Goal: Information Seeking & Learning: Learn about a topic

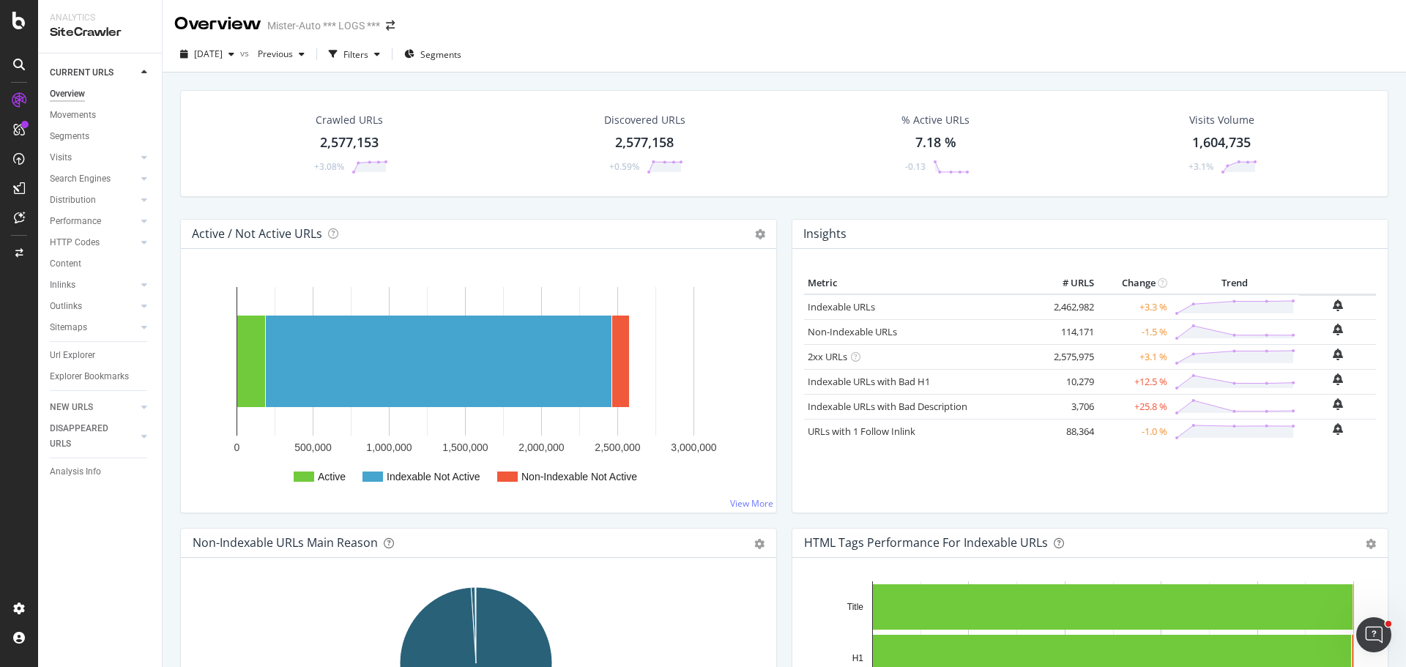
click at [613, 31] on div "Overview Mister-Auto *** LOGS ***" at bounding box center [785, 18] width 1244 height 37
click at [624, 23] on div "Overview Mister-Auto *** LOGS ***" at bounding box center [785, 18] width 1244 height 37
click at [240, 54] on div "button" at bounding box center [232, 54] width 18 height 9
drag, startPoint x: 92, startPoint y: 173, endPoint x: 105, endPoint y: 186, distance: 18.6
click at [92, 173] on div "Search Engines" at bounding box center [80, 178] width 61 height 15
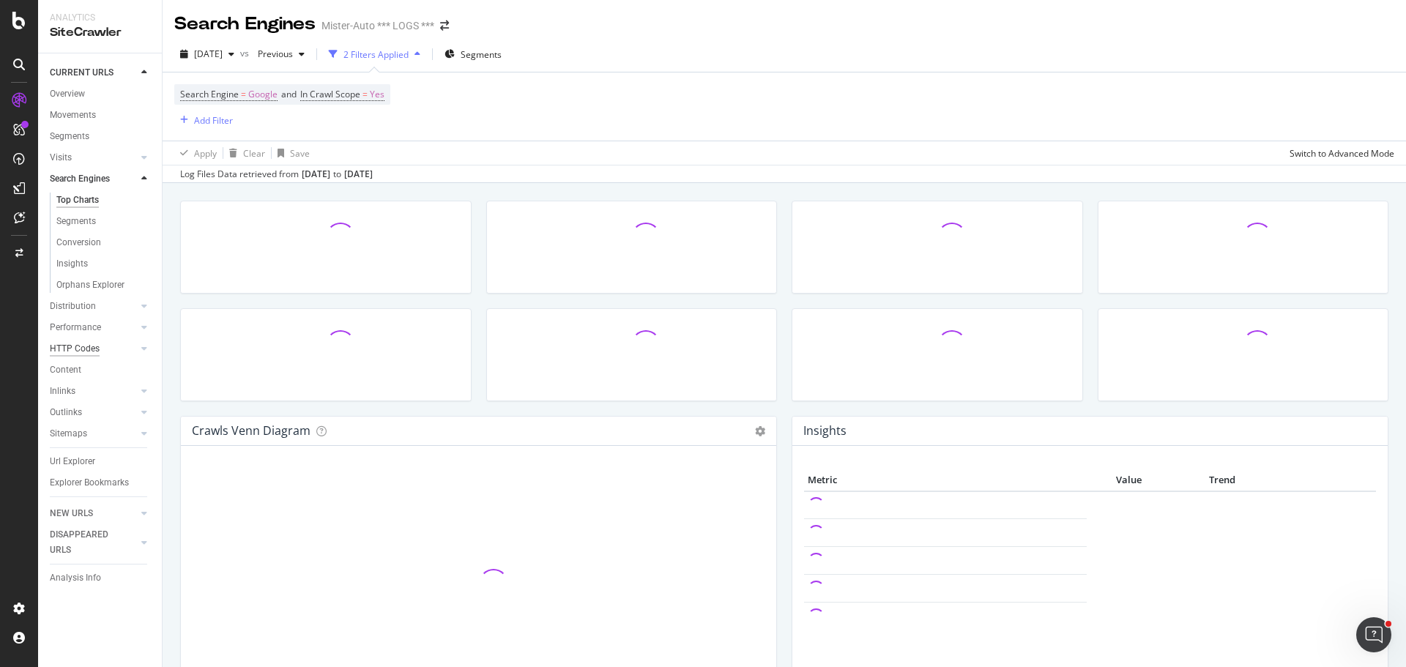
click at [85, 349] on div "HTTP Codes" at bounding box center [75, 348] width 50 height 15
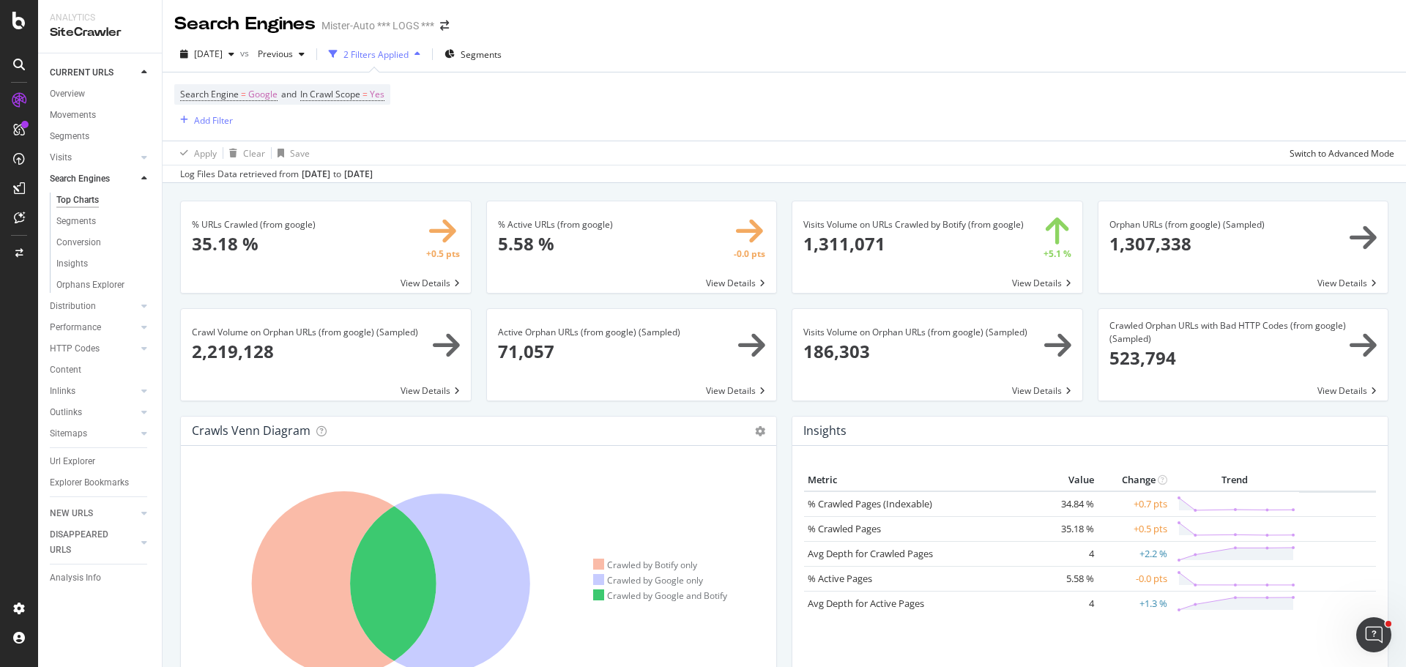
click at [701, 64] on div "2025 Sep. 16th vs Previous 2 Filters Applied Segments" at bounding box center [785, 56] width 1244 height 29
click at [869, 121] on div "Search Engine = Google and In Crawl Scope = Yes Add Filter" at bounding box center [784, 107] width 1220 height 68
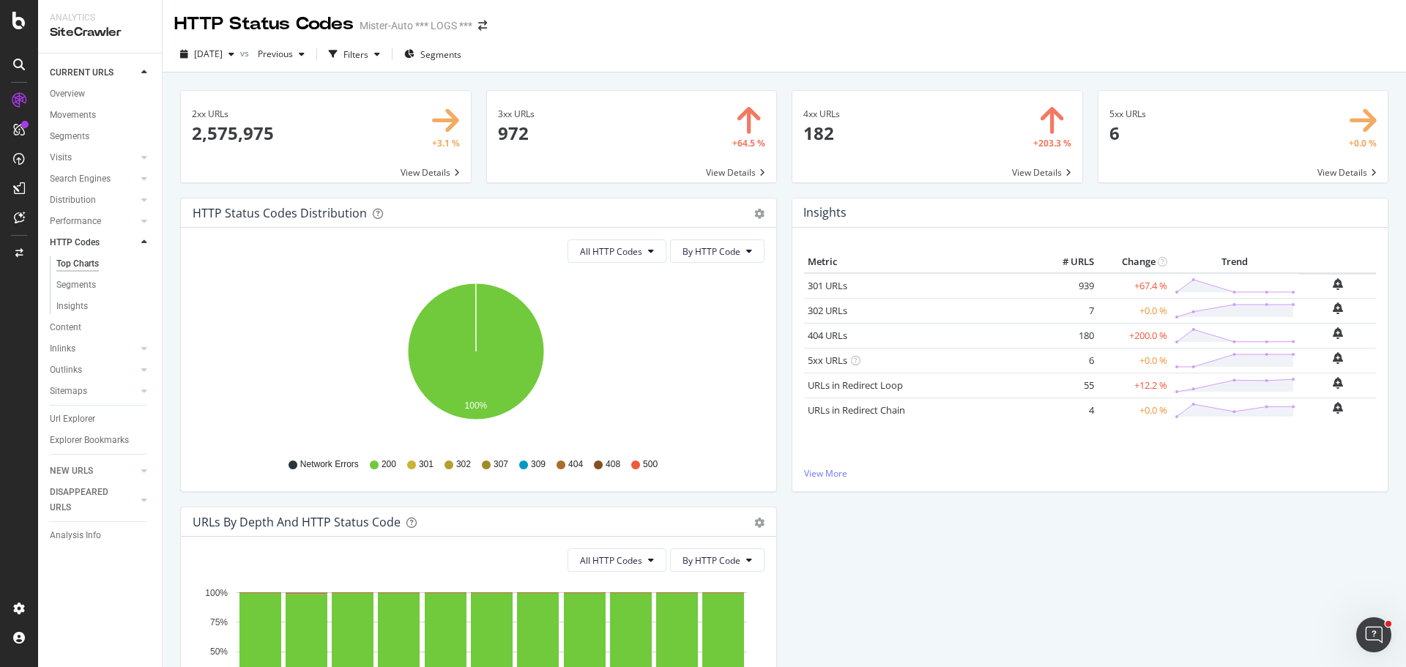
click at [898, 134] on span at bounding box center [938, 137] width 290 height 92
click at [637, 141] on span at bounding box center [632, 137] width 290 height 92
click at [81, 101] on div "Overview" at bounding box center [67, 93] width 35 height 15
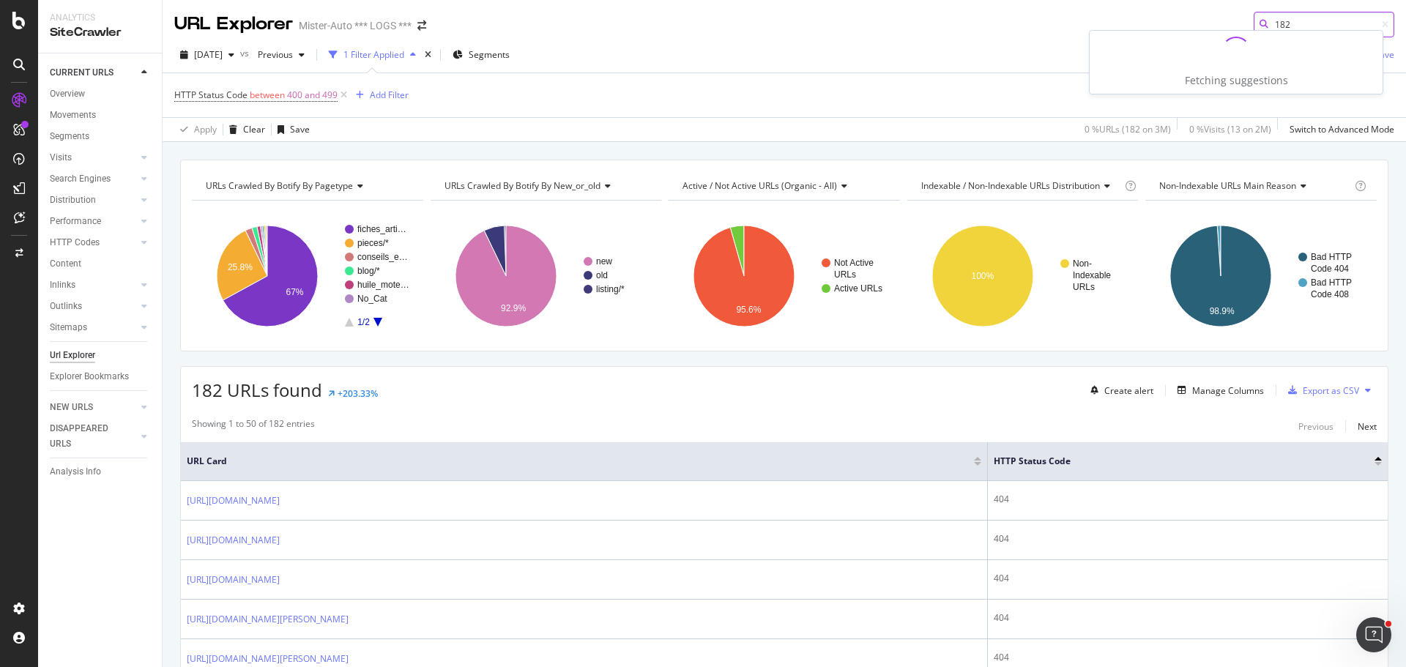
type input "182"
click at [963, 59] on div "2025 Sep. 16th vs Previous 1 Filter Applied Segments Save" at bounding box center [785, 57] width 1244 height 29
click at [1378, 24] on input "182" at bounding box center [1324, 25] width 141 height 26
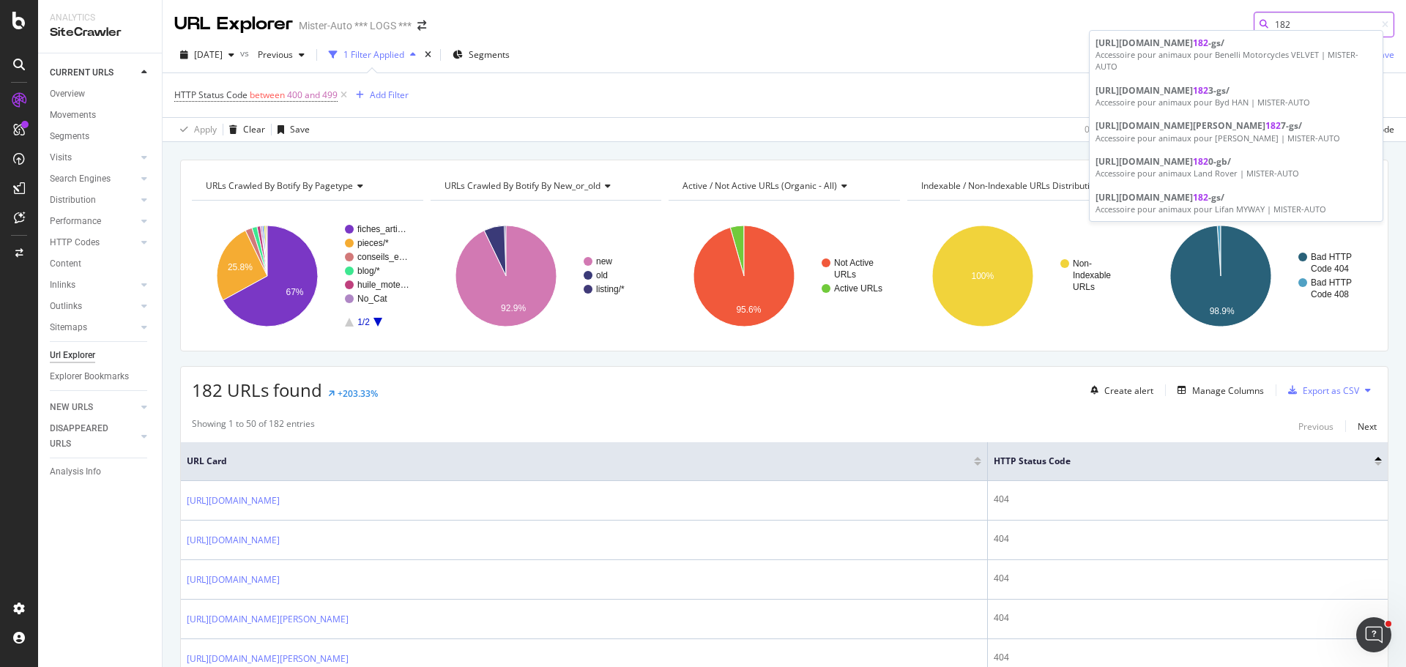
click at [1314, 22] on input "182" at bounding box center [1324, 25] width 141 height 26
click at [904, 37] on div "URL Explorer Mister-Auto *** LOGS ***" at bounding box center [785, 18] width 1244 height 37
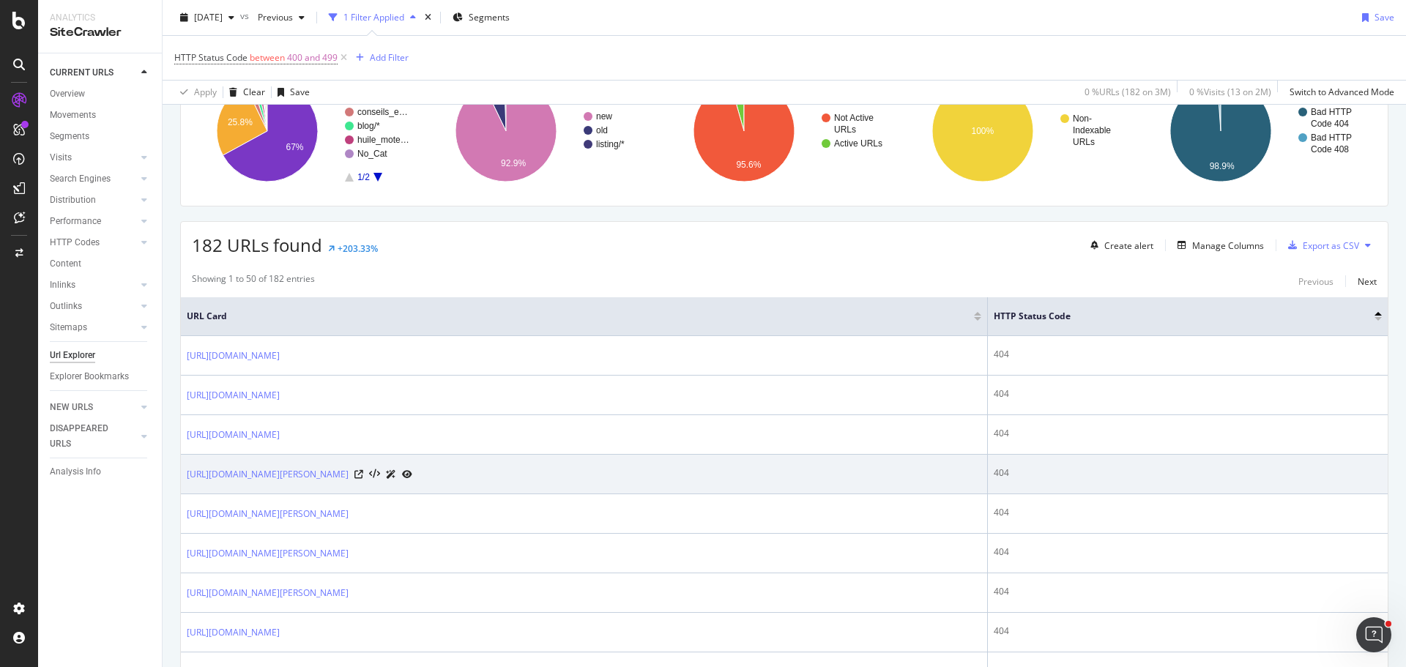
scroll to position [147, 0]
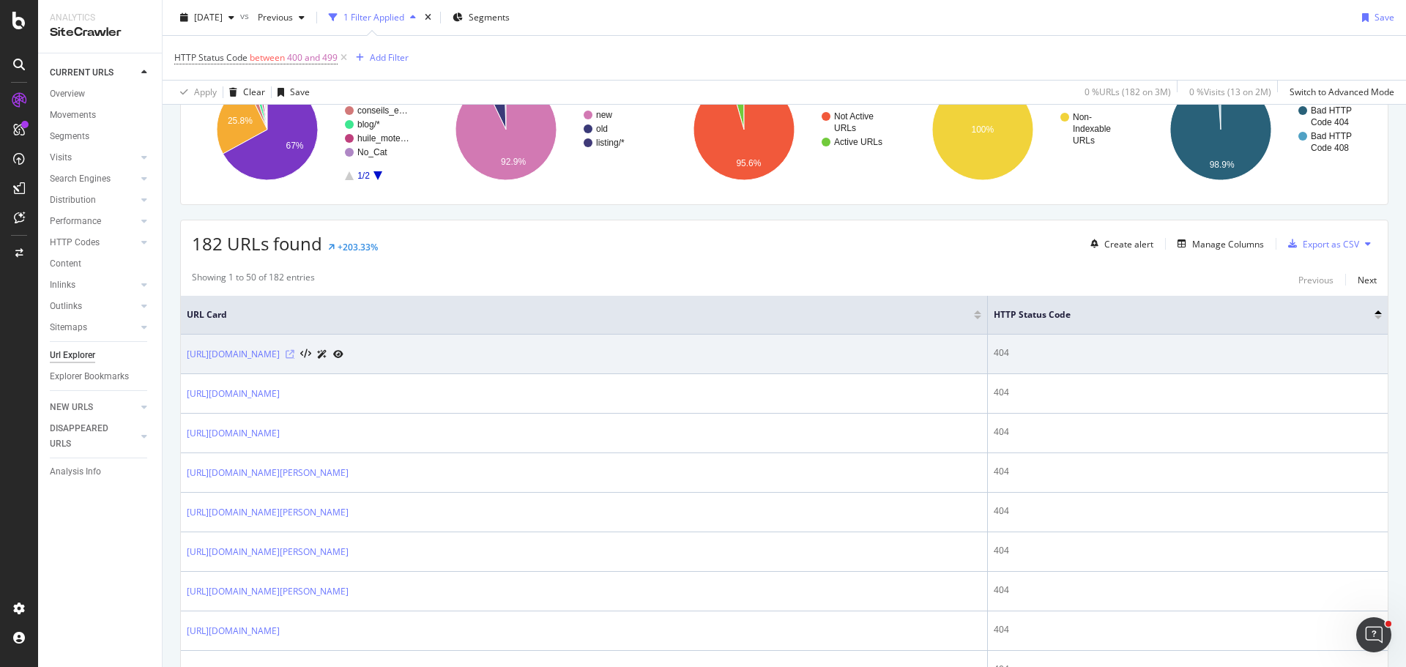
click at [294, 355] on icon at bounding box center [290, 354] width 9 height 9
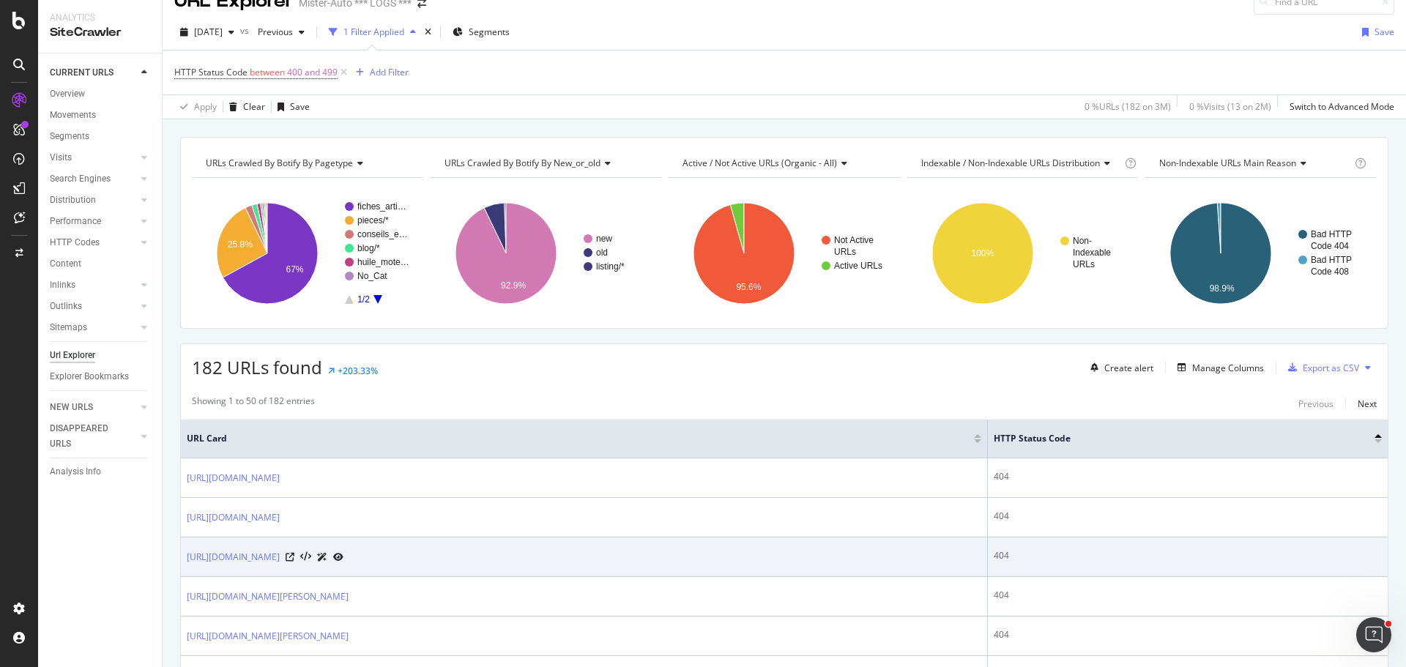
scroll to position [0, 0]
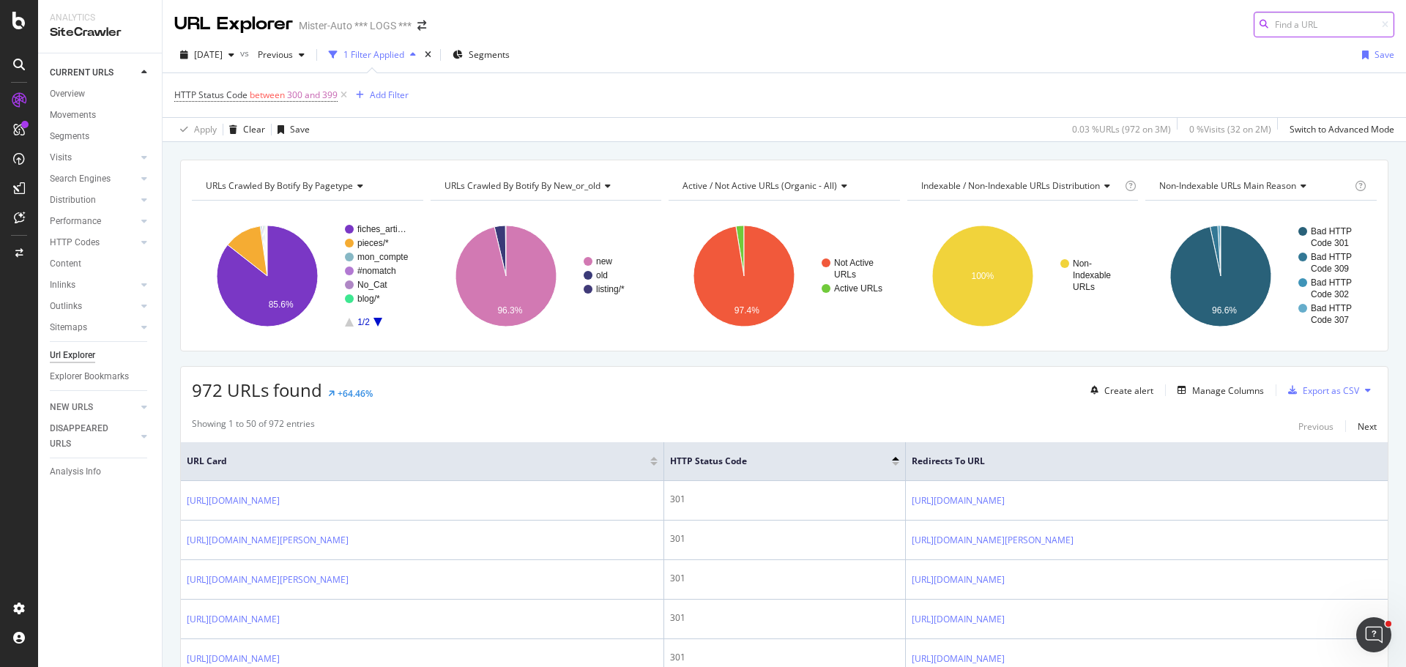
scroll to position [147, 0]
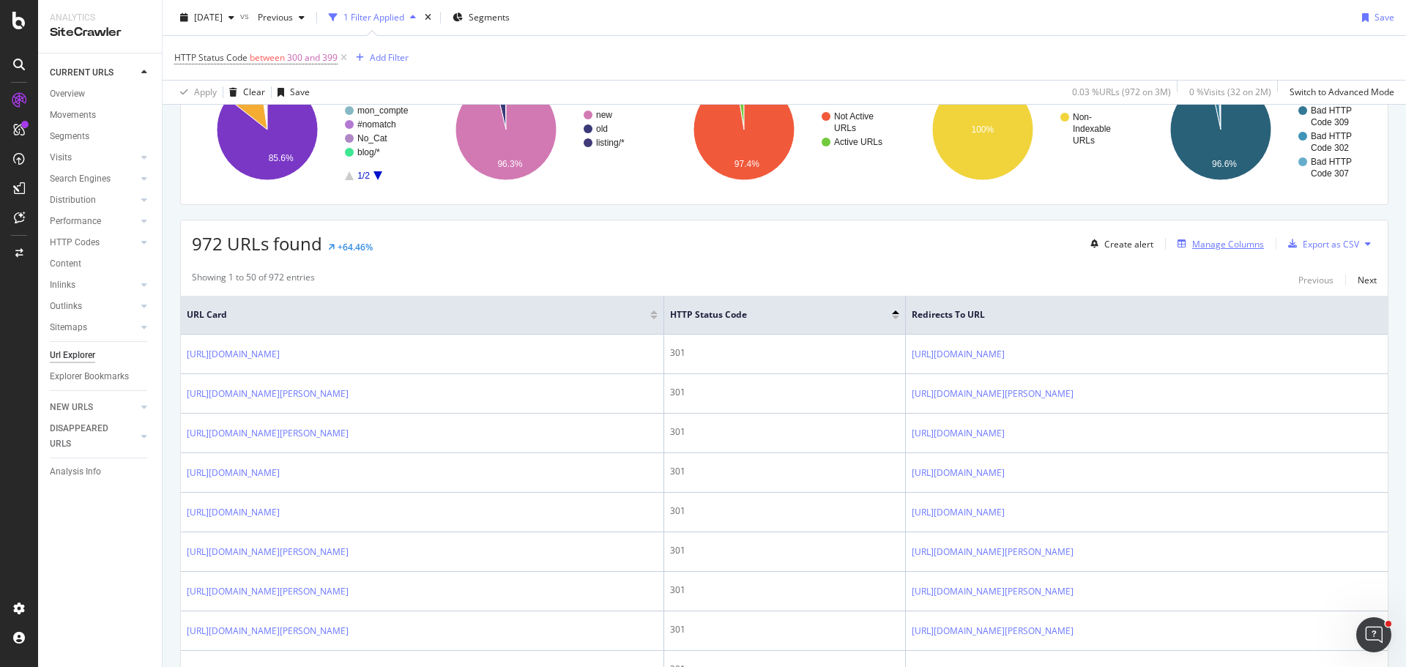
click at [1217, 245] on div "Manage Columns" at bounding box center [1229, 244] width 72 height 12
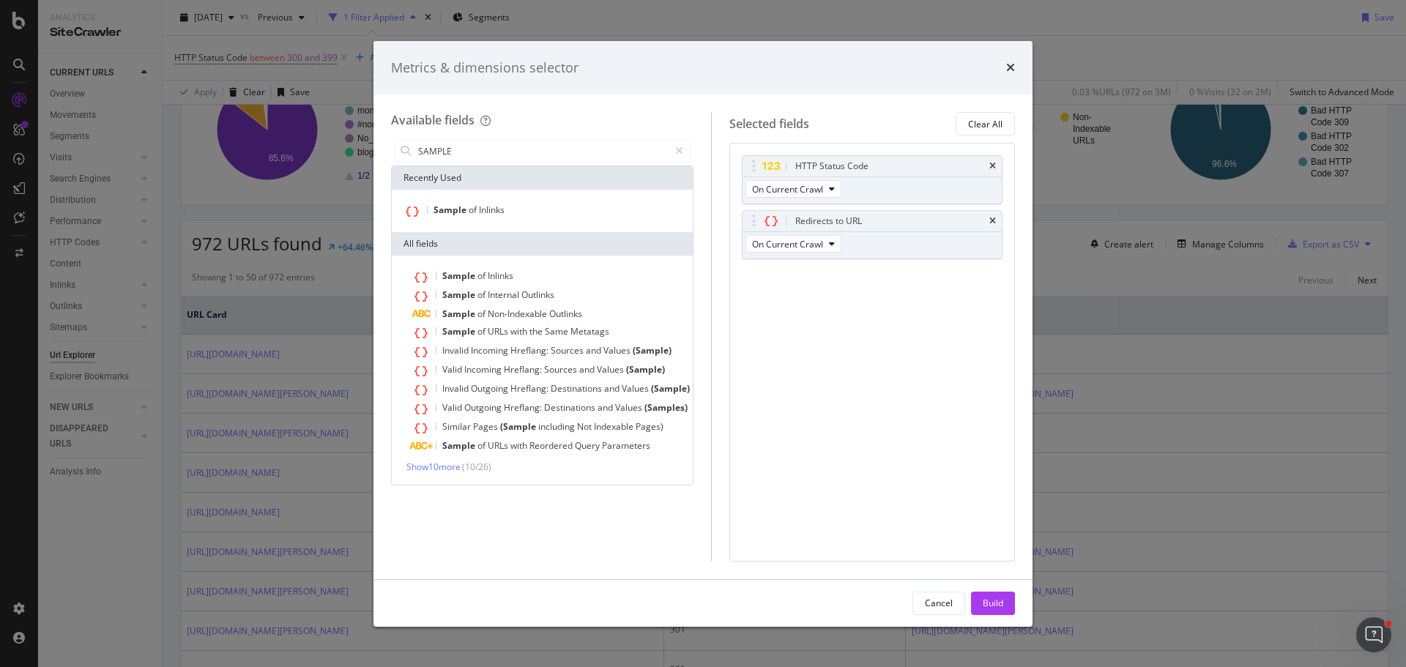
type input "SAMPLE"
click at [588, 223] on div "Sample of Inlinks" at bounding box center [542, 211] width 301 height 42
click at [593, 216] on div "Sample of Inlinks" at bounding box center [542, 210] width 295 height 19
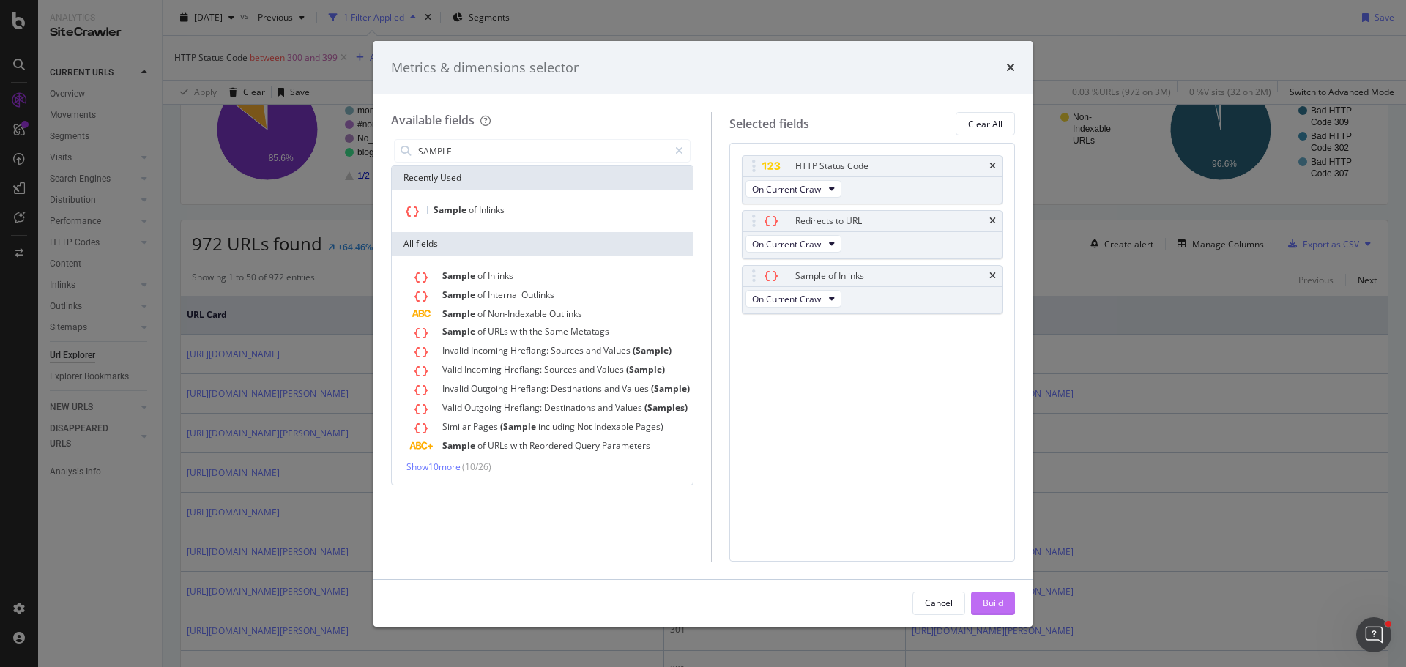
click at [1004, 598] on button "Build" at bounding box center [993, 603] width 44 height 23
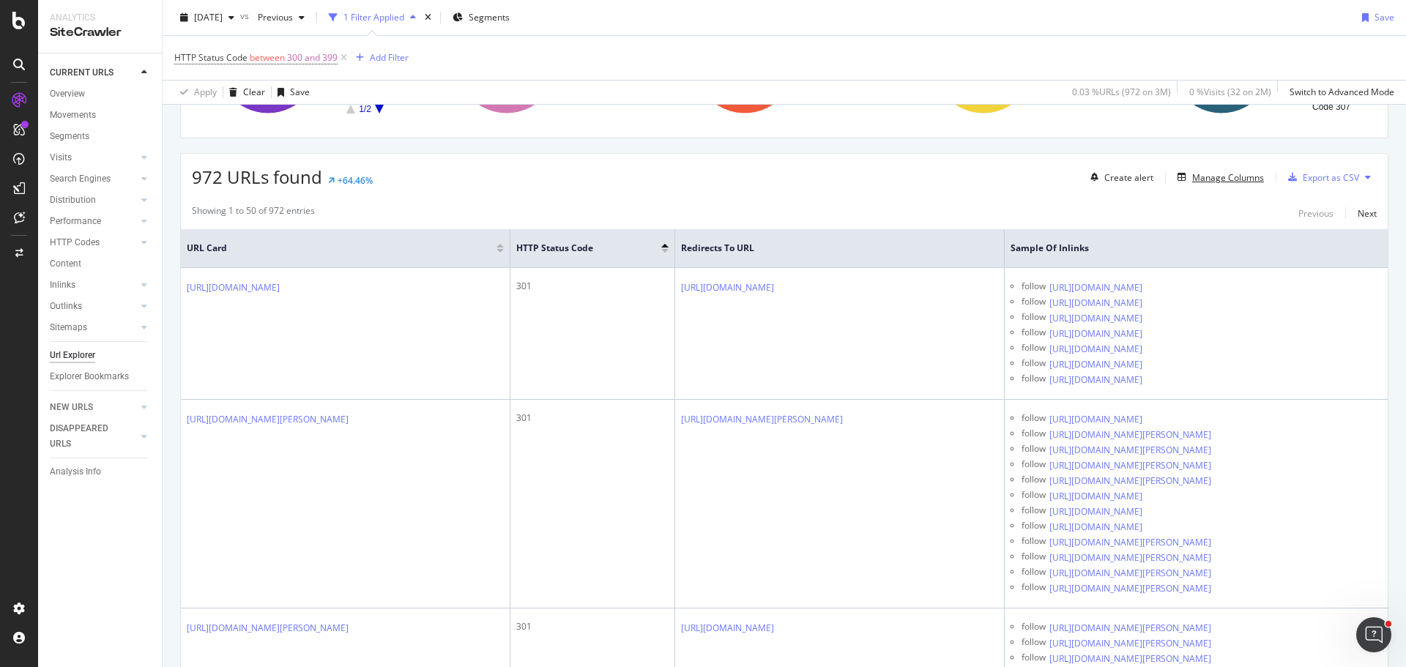
scroll to position [220, 0]
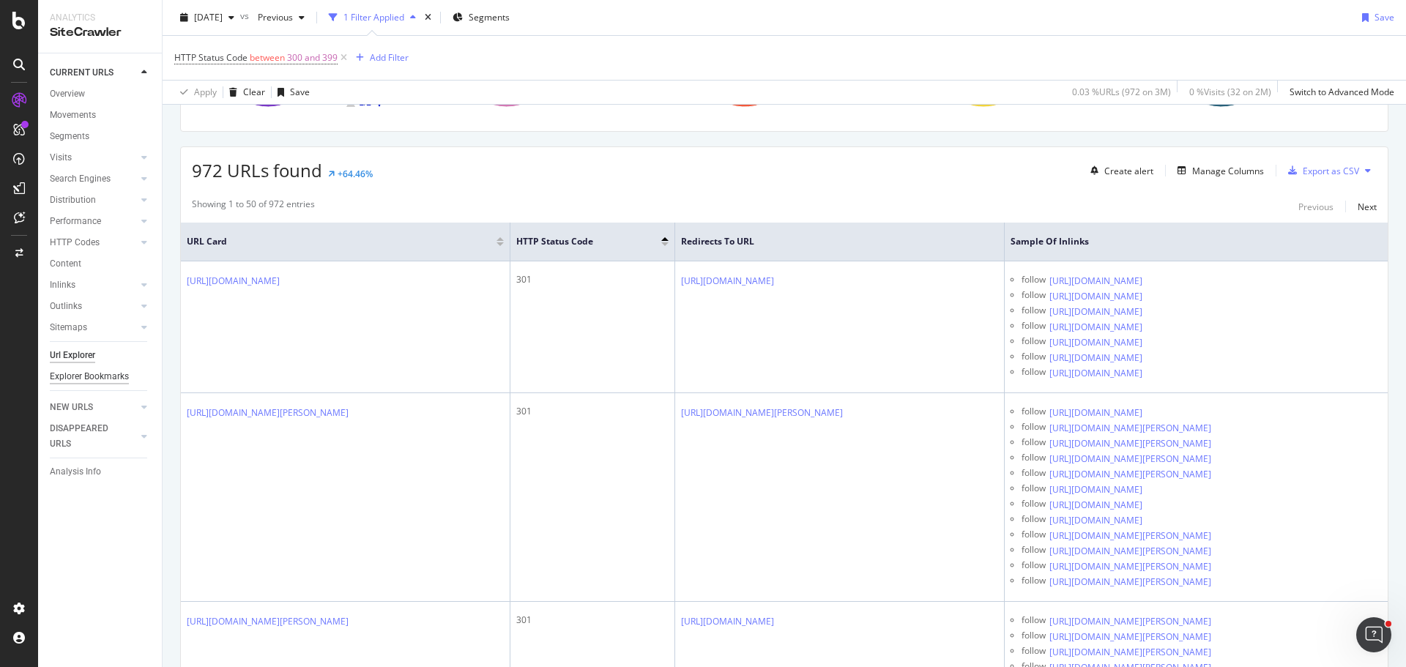
click at [116, 376] on div "Explorer Bookmarks" at bounding box center [89, 376] width 79 height 15
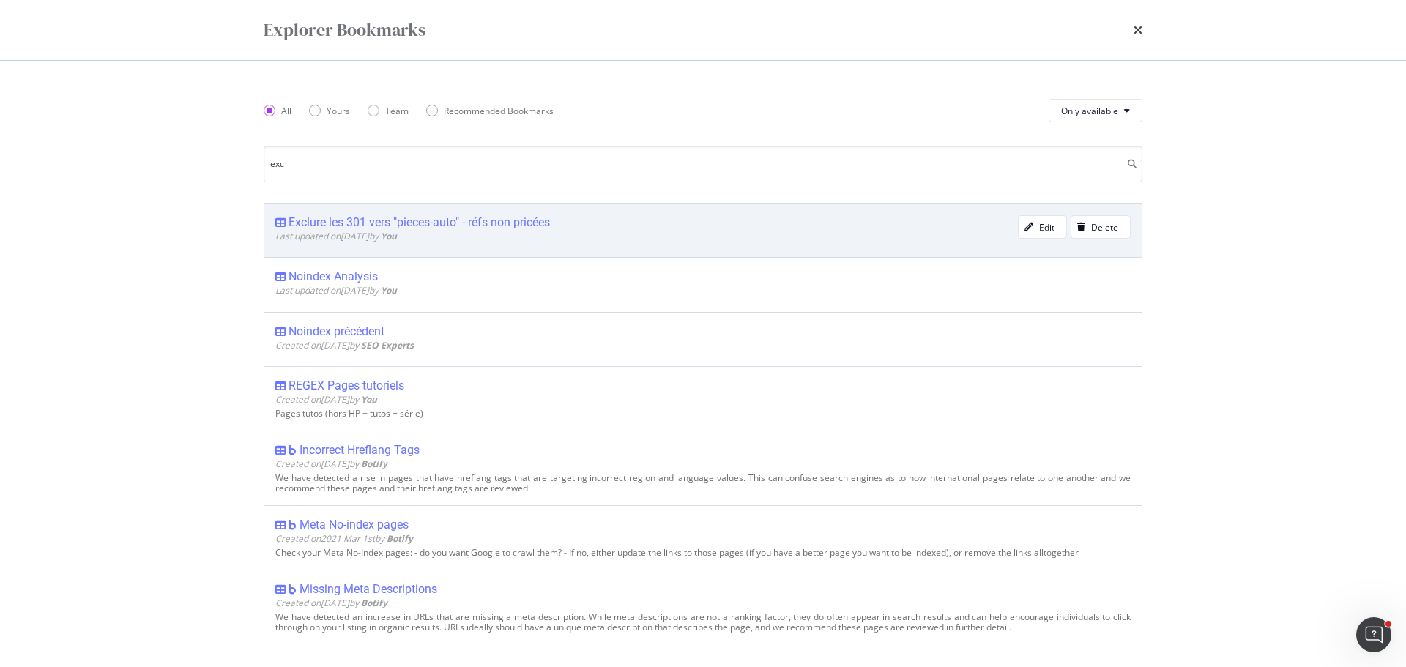
type input "exc"
click at [374, 249] on div "Exclure les 301 vers "pieces-auto" - réfs non pricées Last updated on 2023 Oct …" at bounding box center [703, 230] width 879 height 54
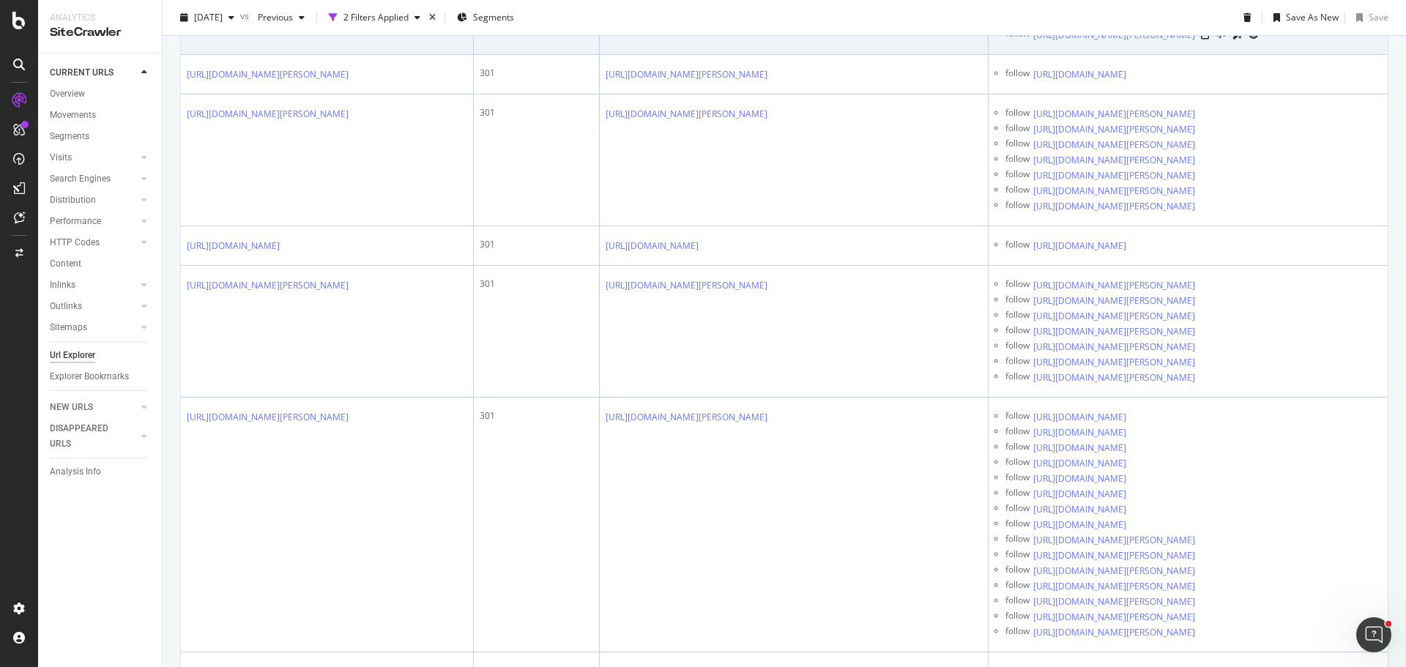
scroll to position [1172, 0]
